Goal: Navigation & Orientation: Go to known website

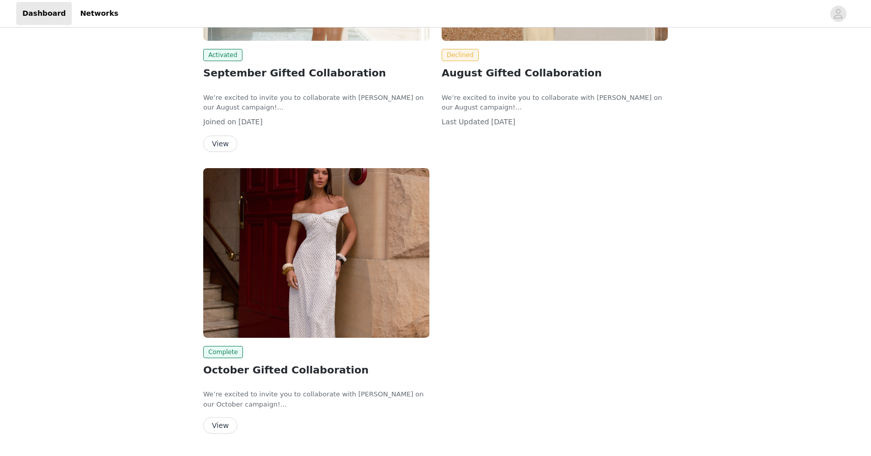
scroll to position [248, 0]
